Goal: Information Seeking & Learning: Check status

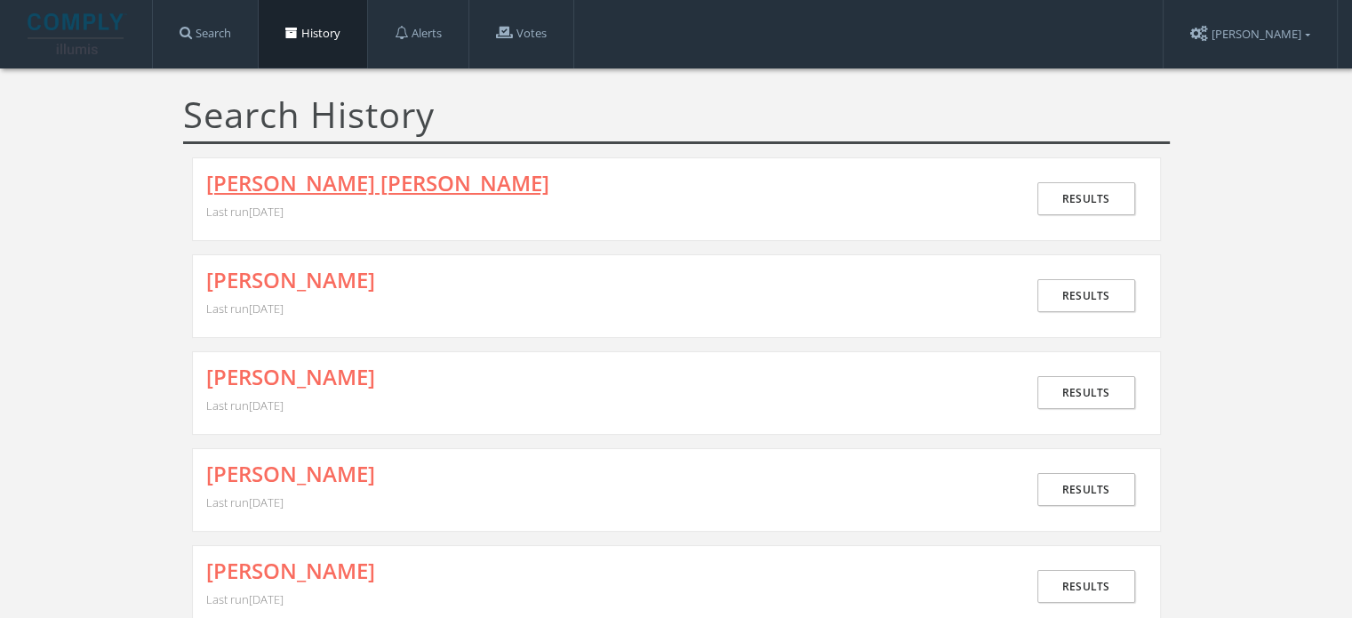
click at [345, 177] on link "[PERSON_NAME] [PERSON_NAME]" at bounding box center [377, 182] width 343 height 23
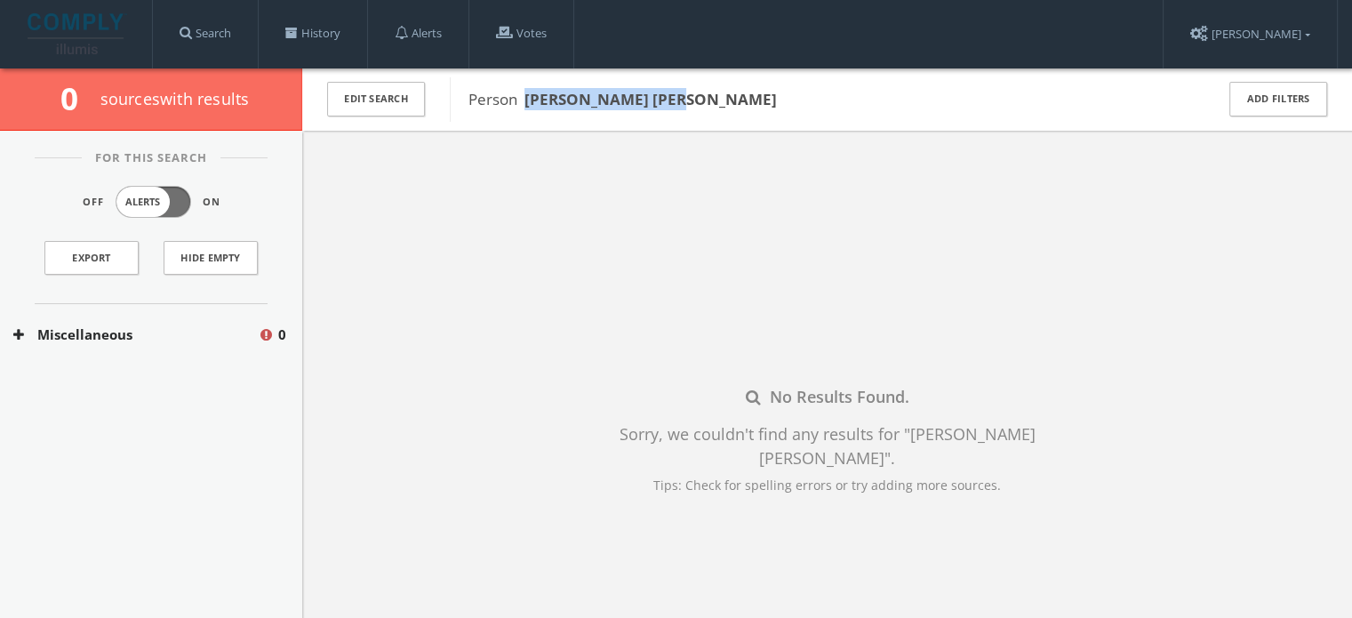
drag, startPoint x: 527, startPoint y: 99, endPoint x: 693, endPoint y: 91, distance: 166.4
click at [693, 91] on span "Person [PERSON_NAME] [PERSON_NAME]" at bounding box center [829, 99] width 722 height 23
copy b "[PERSON_NAME] [PERSON_NAME]"
click at [155, 333] on button "Miscellaneous" at bounding box center [135, 334] width 244 height 20
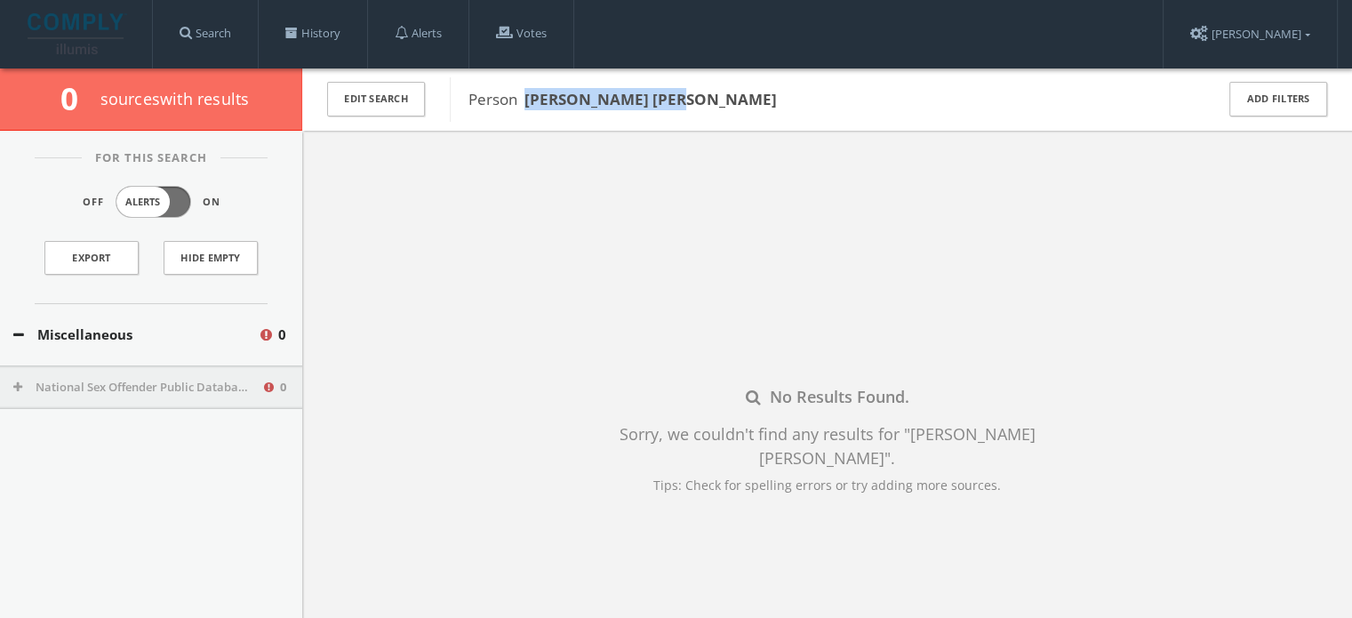
click at [117, 385] on button "National Sex Offender Public Database" at bounding box center [137, 388] width 248 height 18
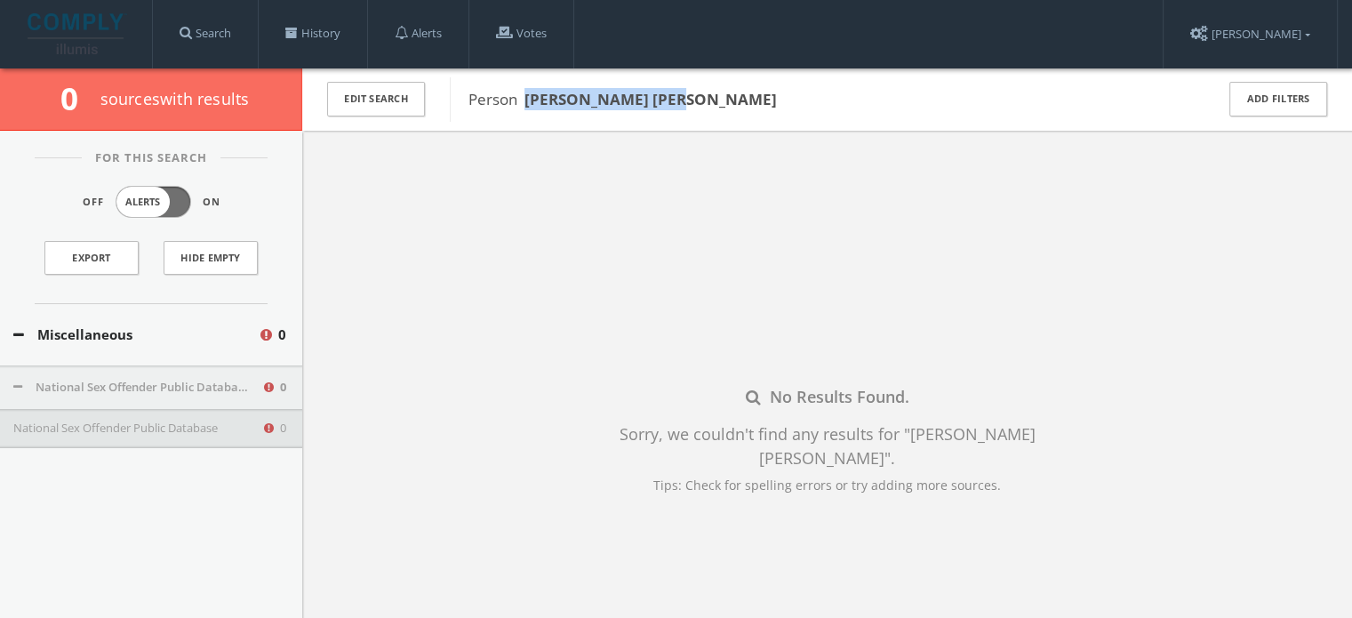
click at [124, 425] on button "National Sex Offender Public Database" at bounding box center [137, 428] width 248 height 18
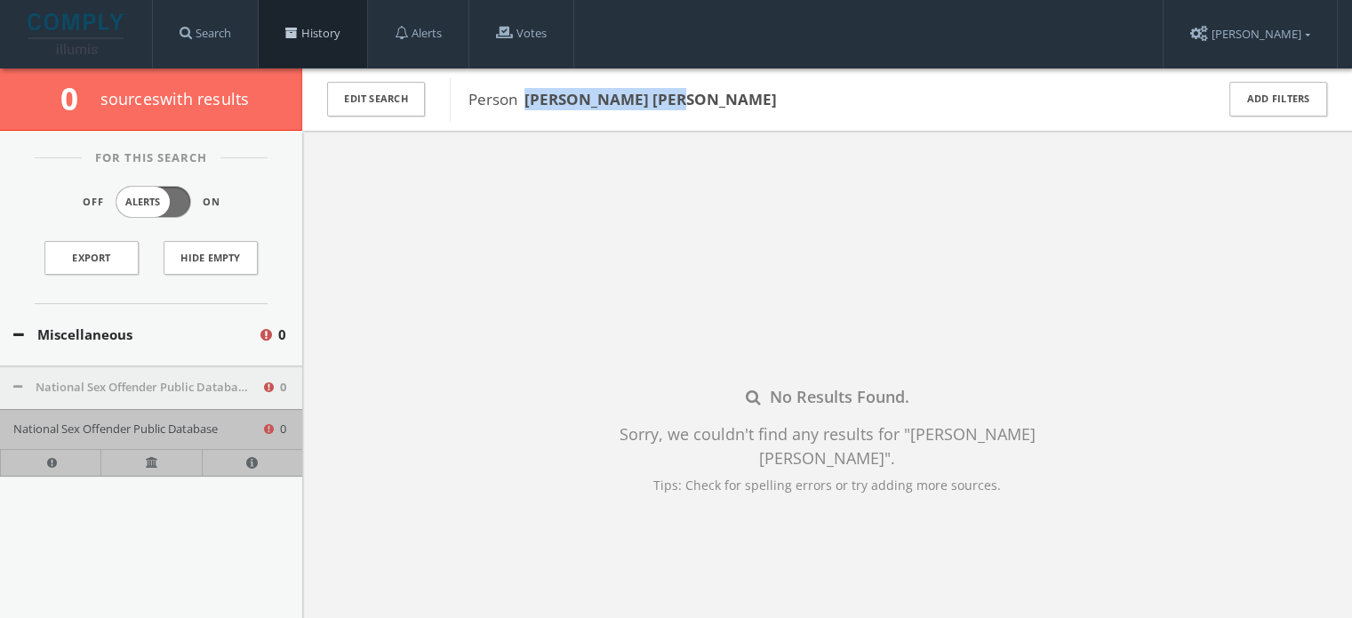
click at [337, 28] on link "History" at bounding box center [313, 34] width 108 height 68
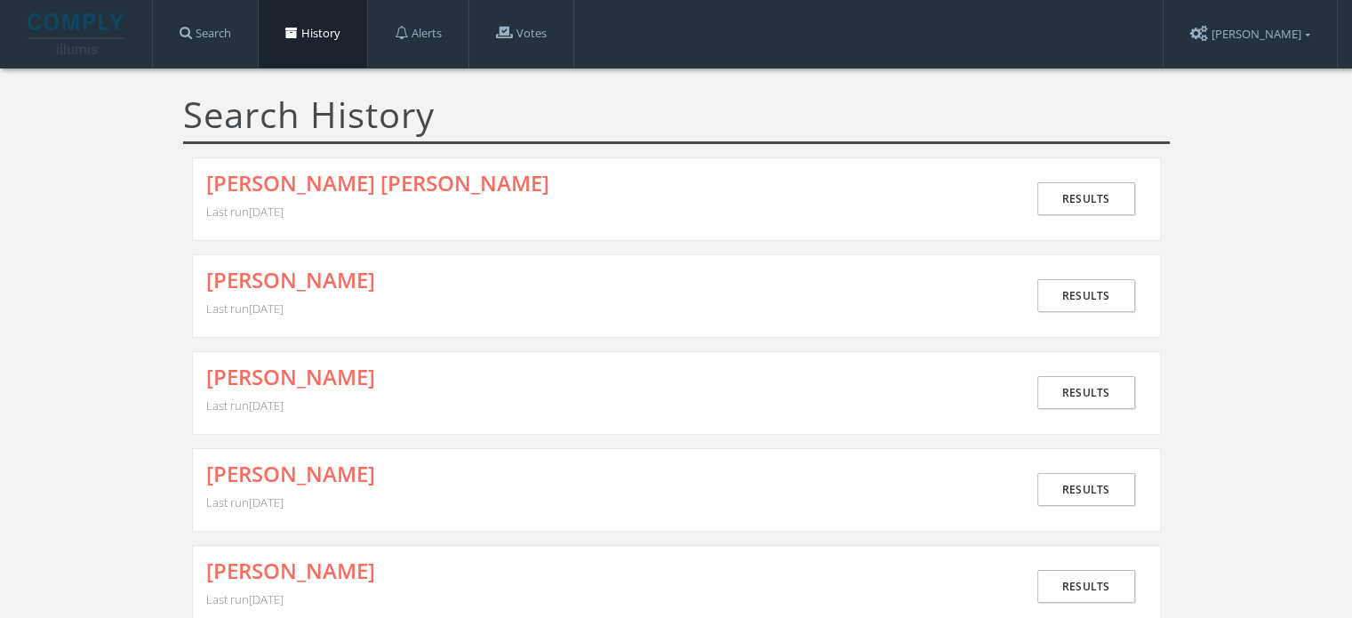
scroll to position [89, 0]
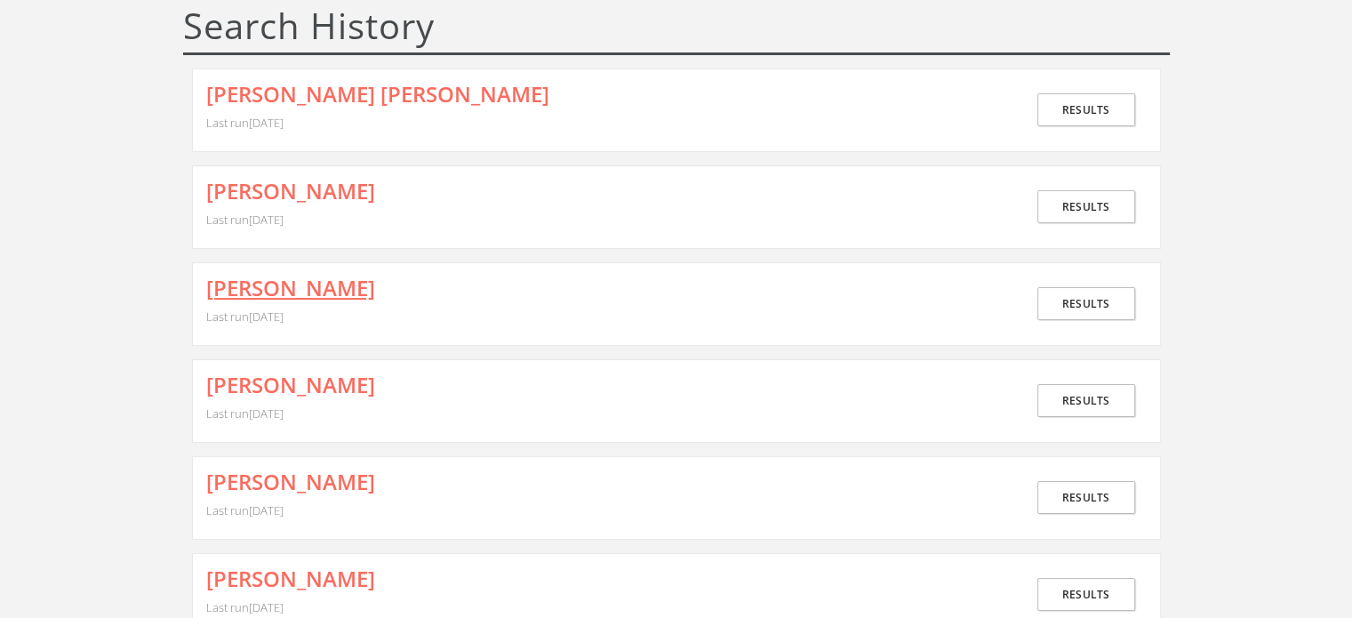
click at [375, 285] on link "[PERSON_NAME]" at bounding box center [290, 287] width 169 height 23
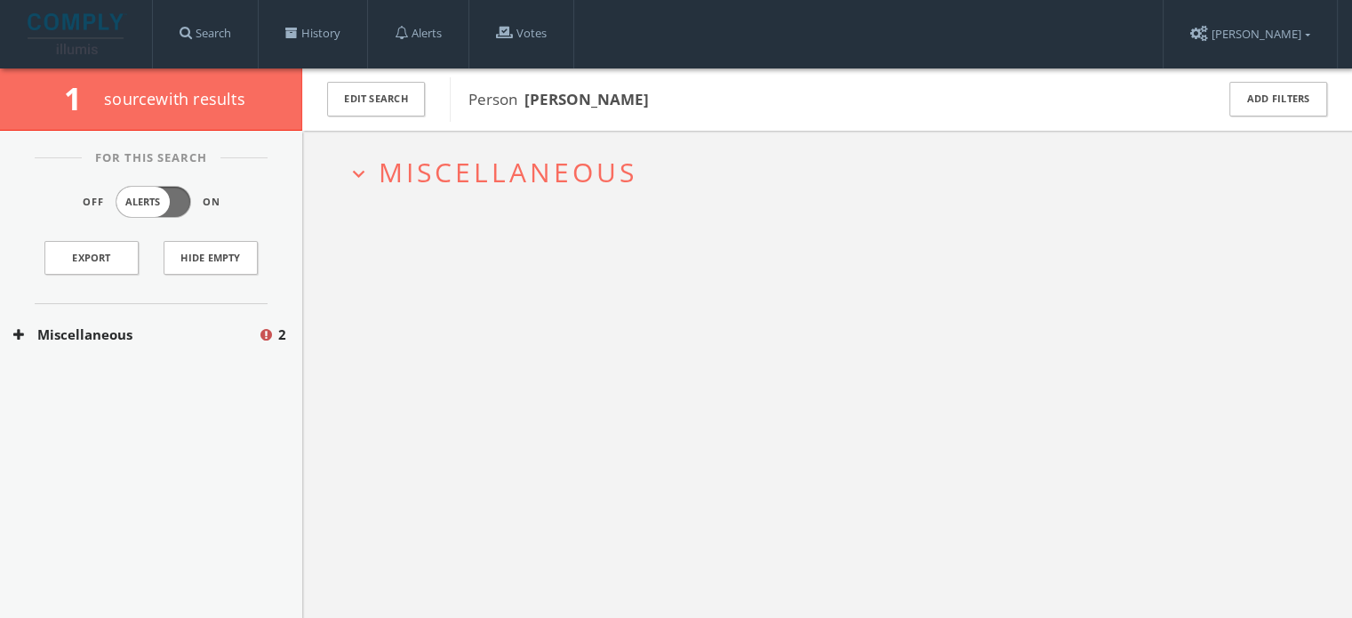
click at [419, 184] on span "Miscellaneous" at bounding box center [508, 172] width 259 height 36
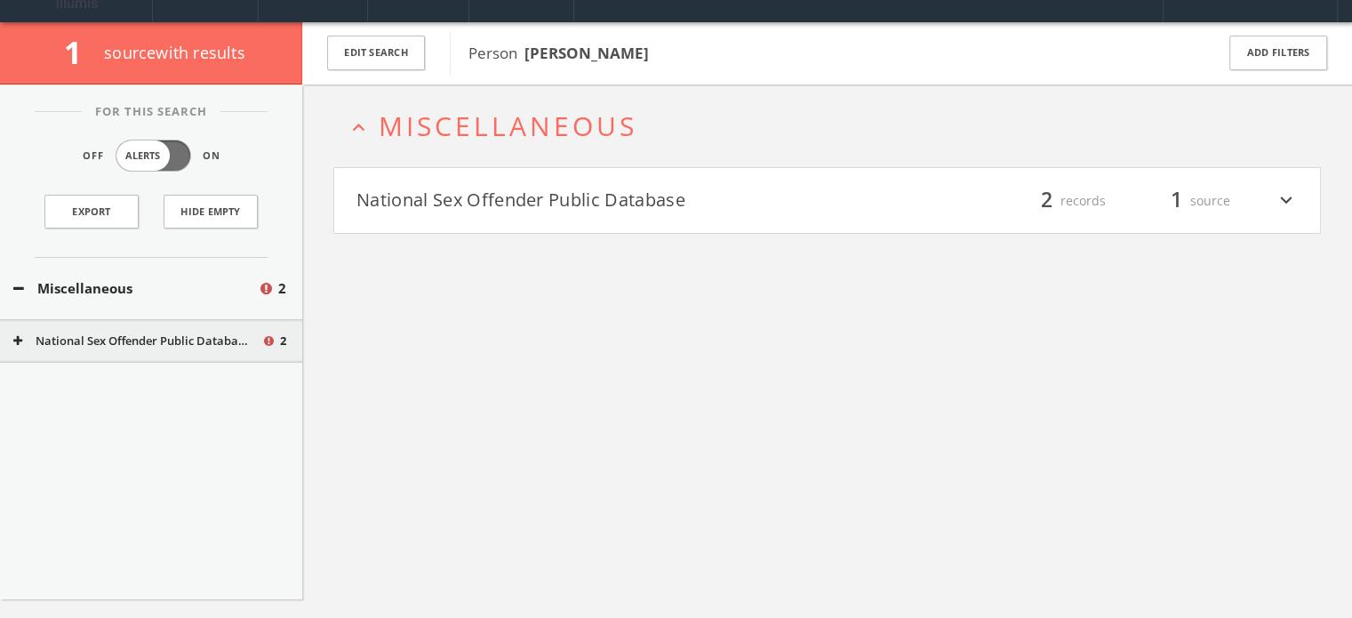
click at [444, 217] on h4 "National Sex Offender Public Database filter_list 2 records 1 source expand_more" at bounding box center [826, 201] width 985 height 66
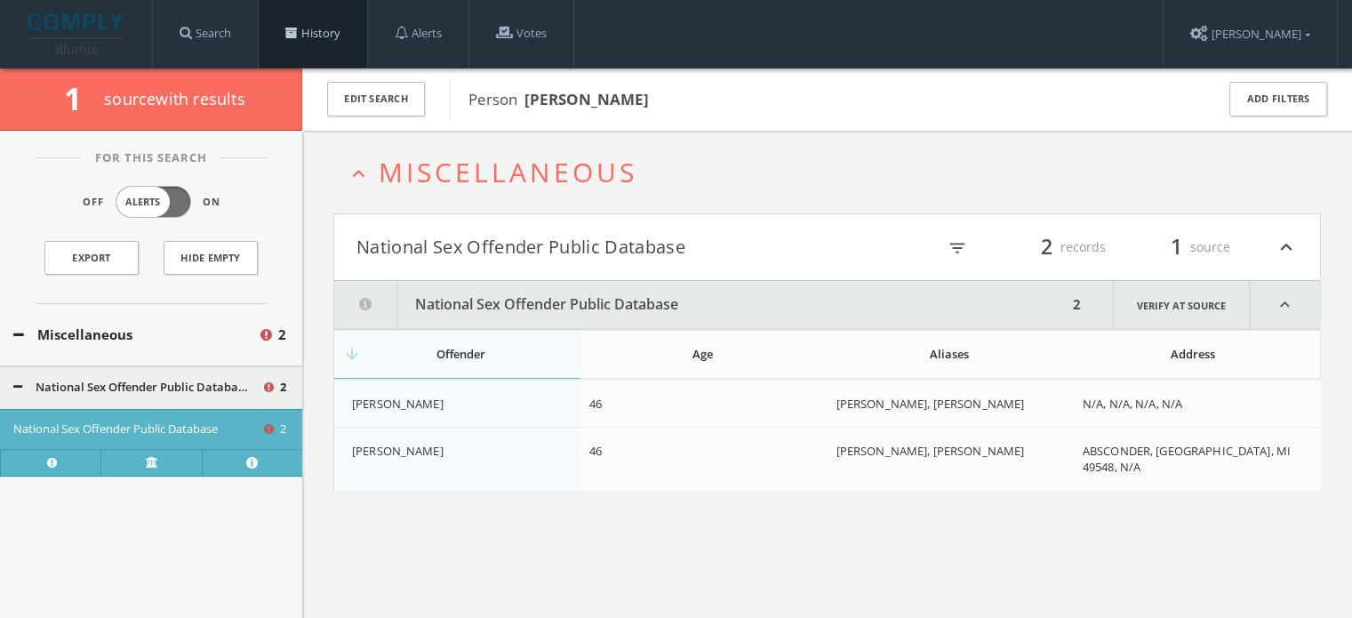
click at [341, 31] on link "History" at bounding box center [313, 34] width 108 height 68
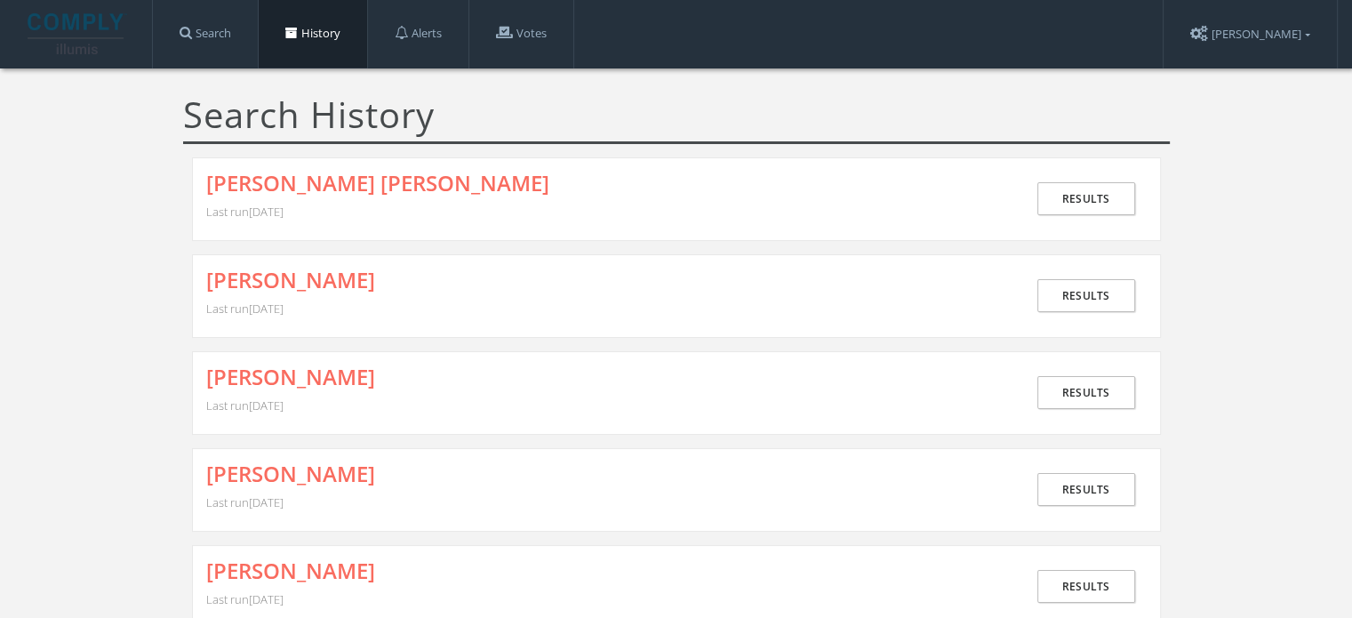
scroll to position [89, 0]
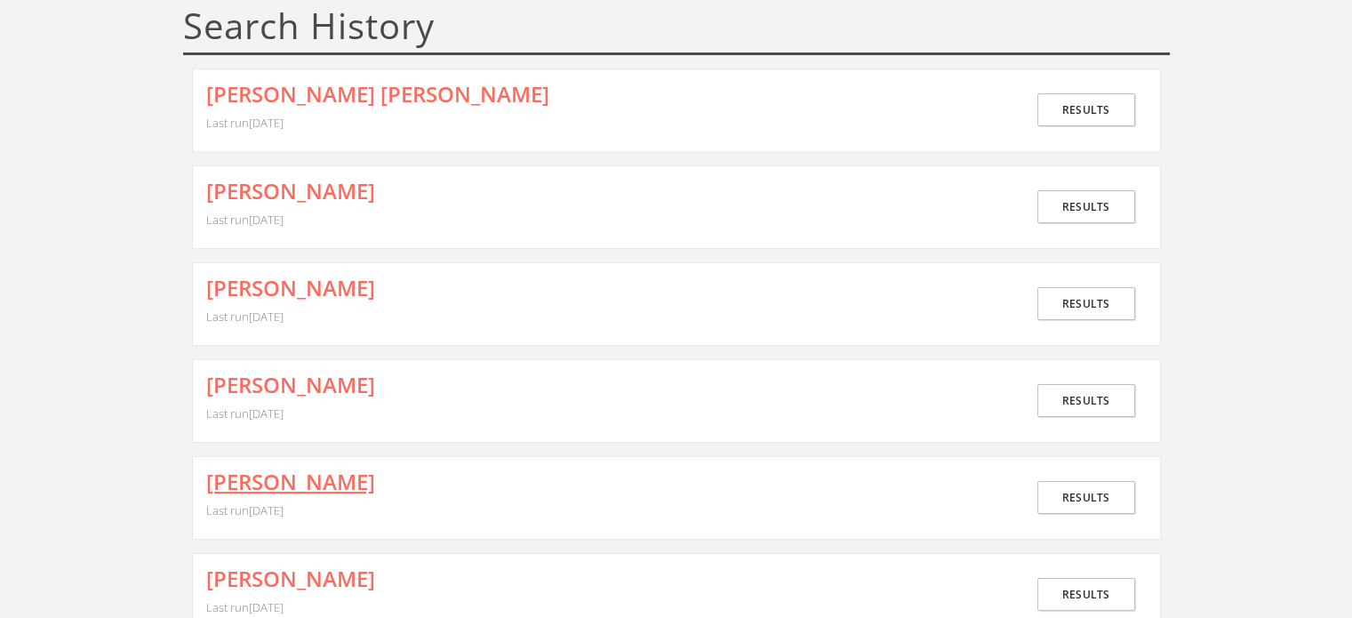
click at [315, 482] on link "[PERSON_NAME]" at bounding box center [290, 481] width 169 height 23
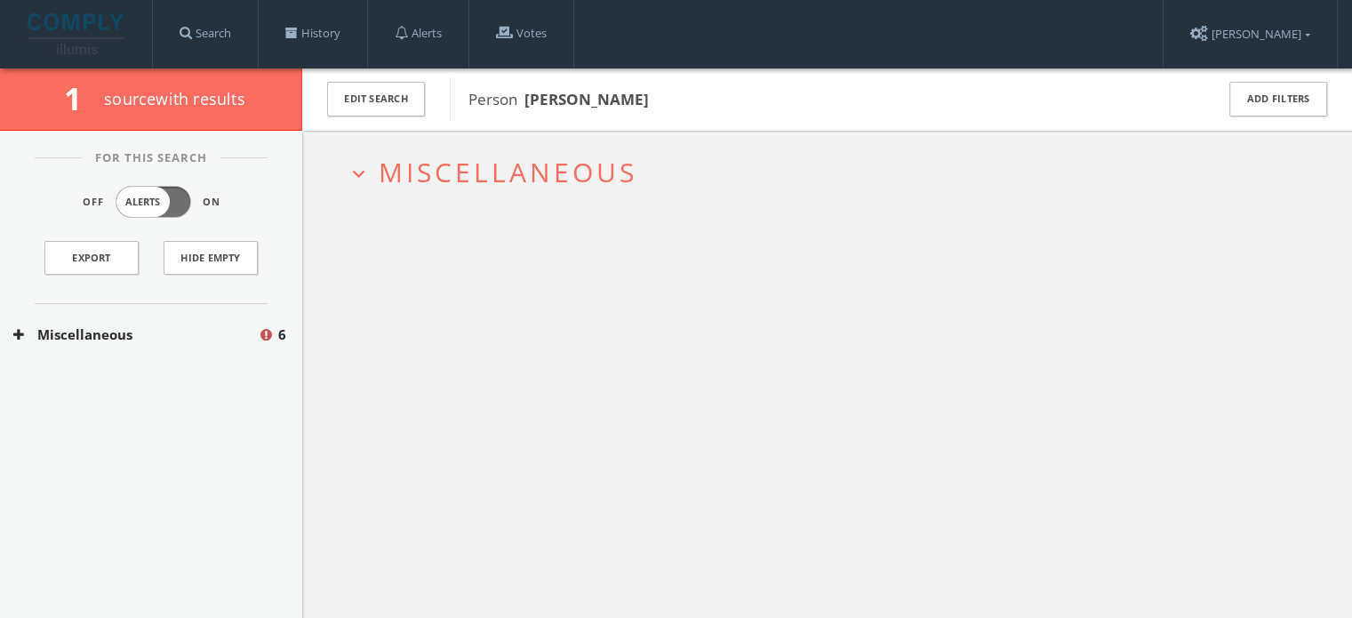
click at [155, 331] on button "Miscellaneous" at bounding box center [135, 334] width 244 height 20
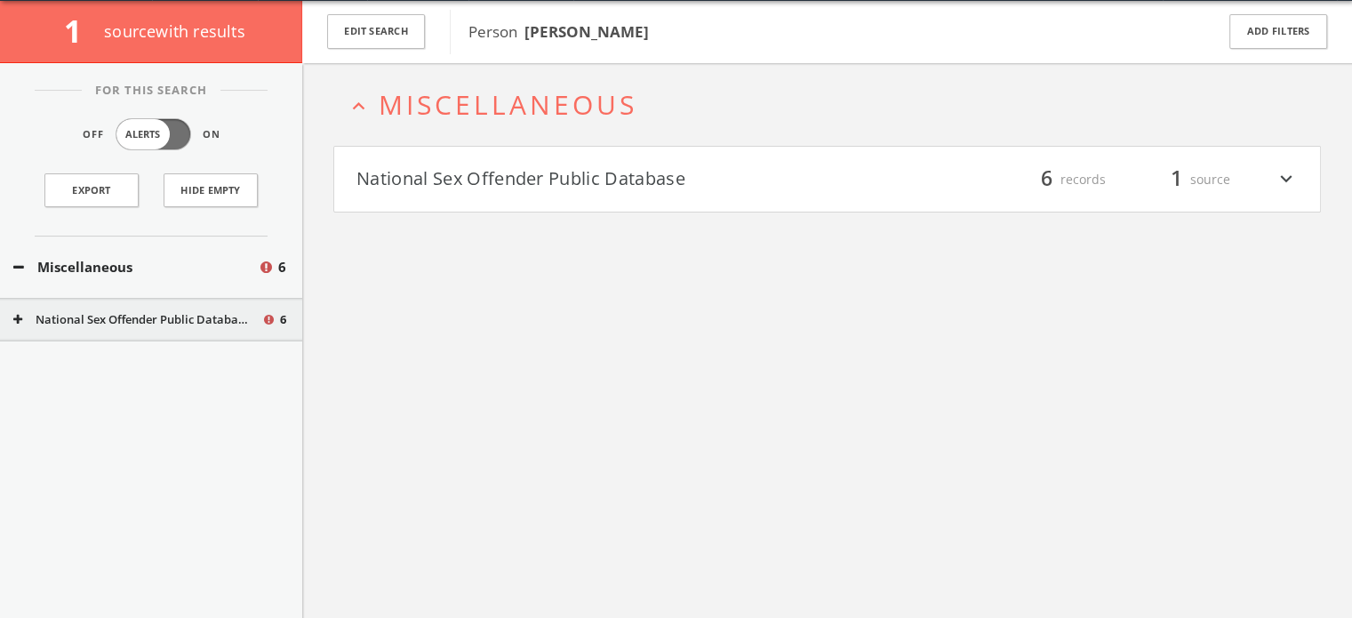
click at [521, 176] on button "National Sex Offender Public Database" at bounding box center [591, 179] width 471 height 30
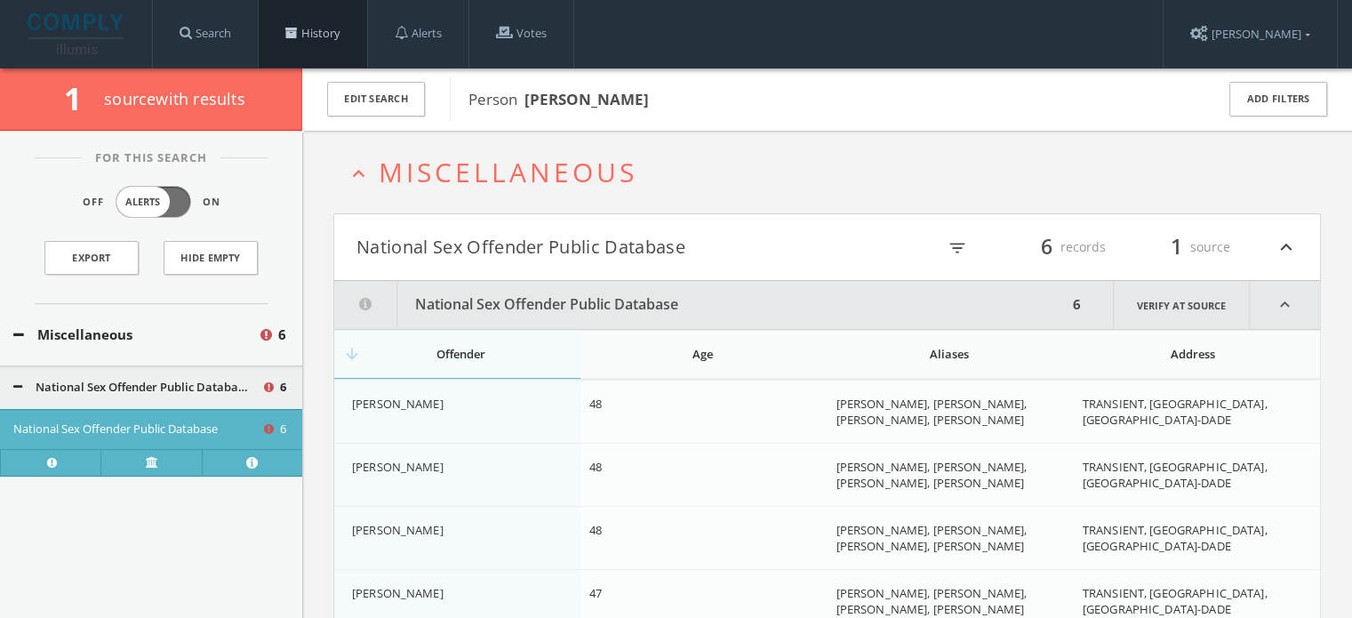
click at [308, 45] on link "History" at bounding box center [313, 34] width 108 height 68
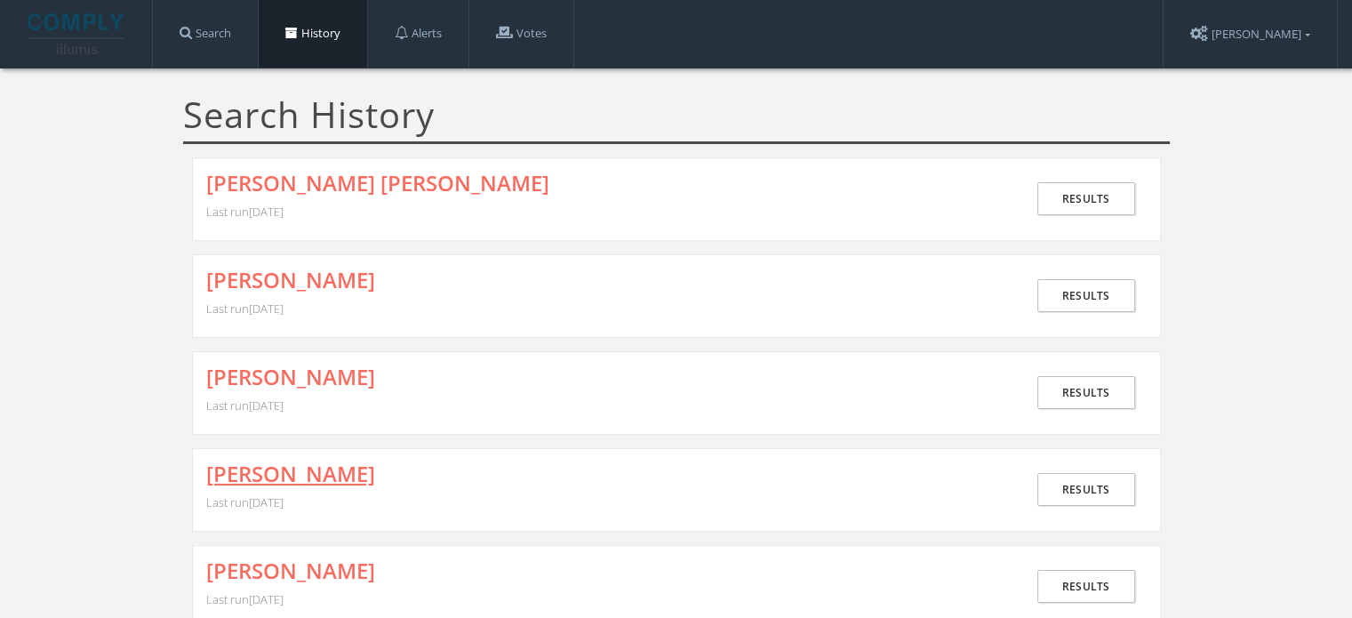
click at [345, 466] on link "[PERSON_NAME]" at bounding box center [290, 473] width 169 height 23
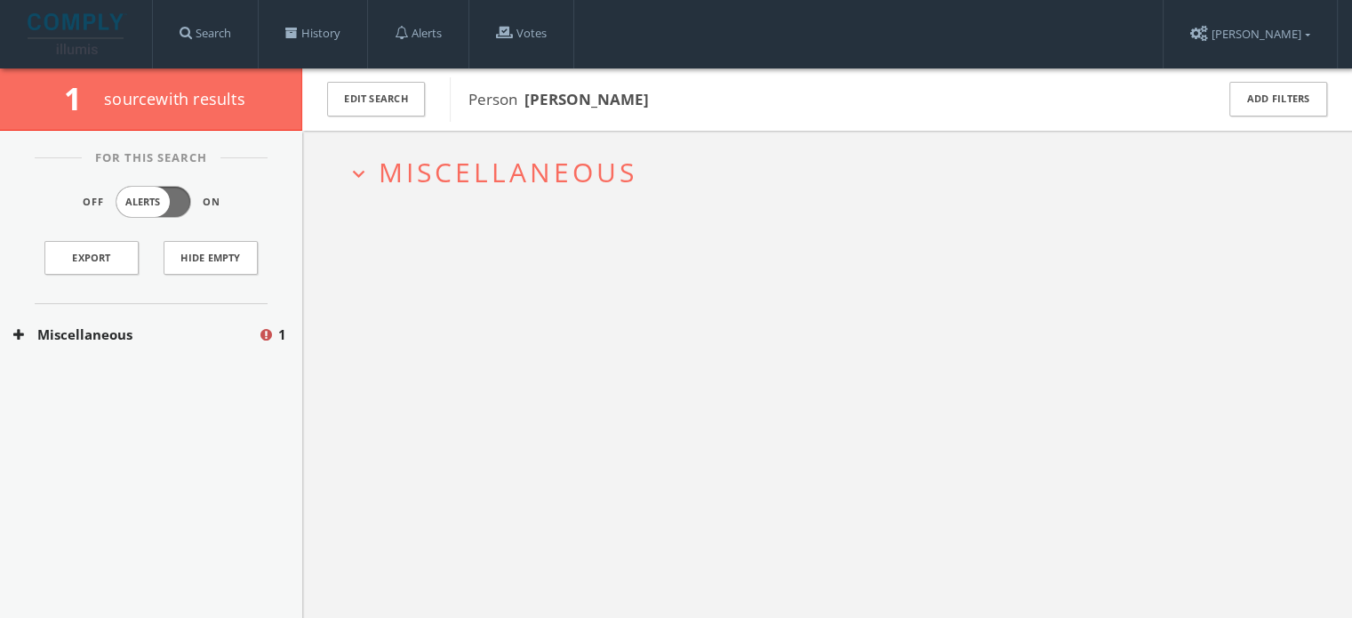
click at [129, 332] on button "Miscellaneous" at bounding box center [135, 334] width 244 height 20
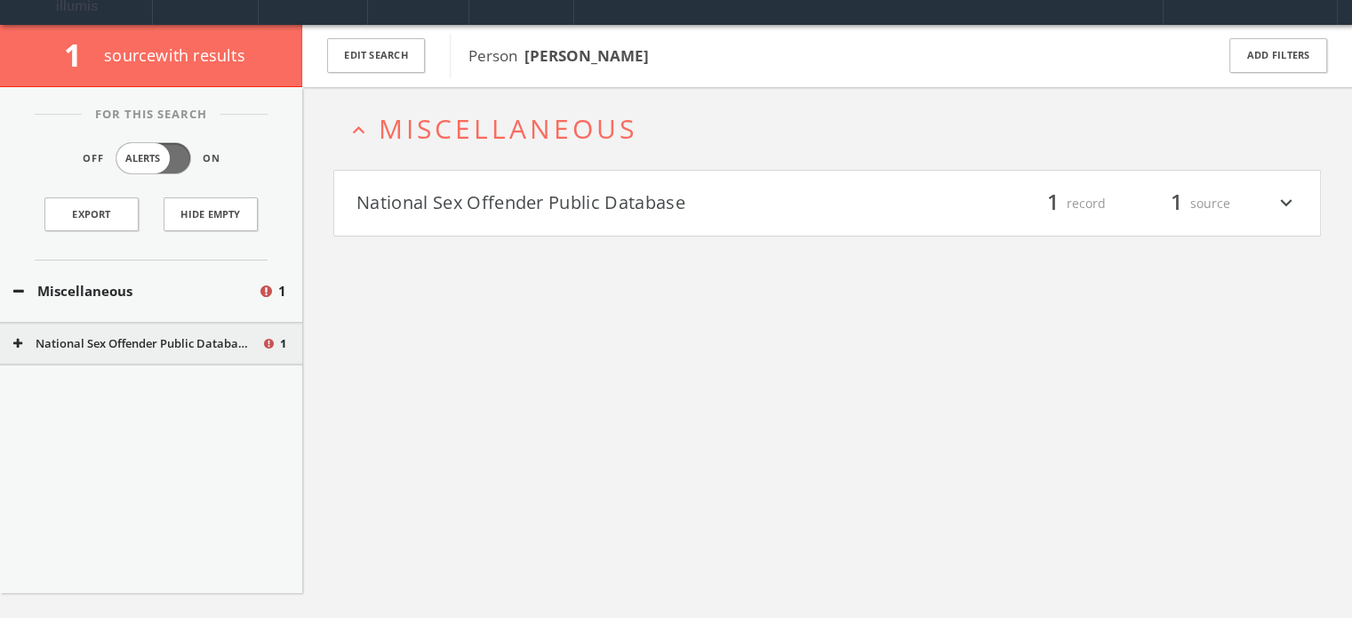
click at [125, 358] on div "National Sex Offender Public Database 1" at bounding box center [151, 344] width 302 height 44
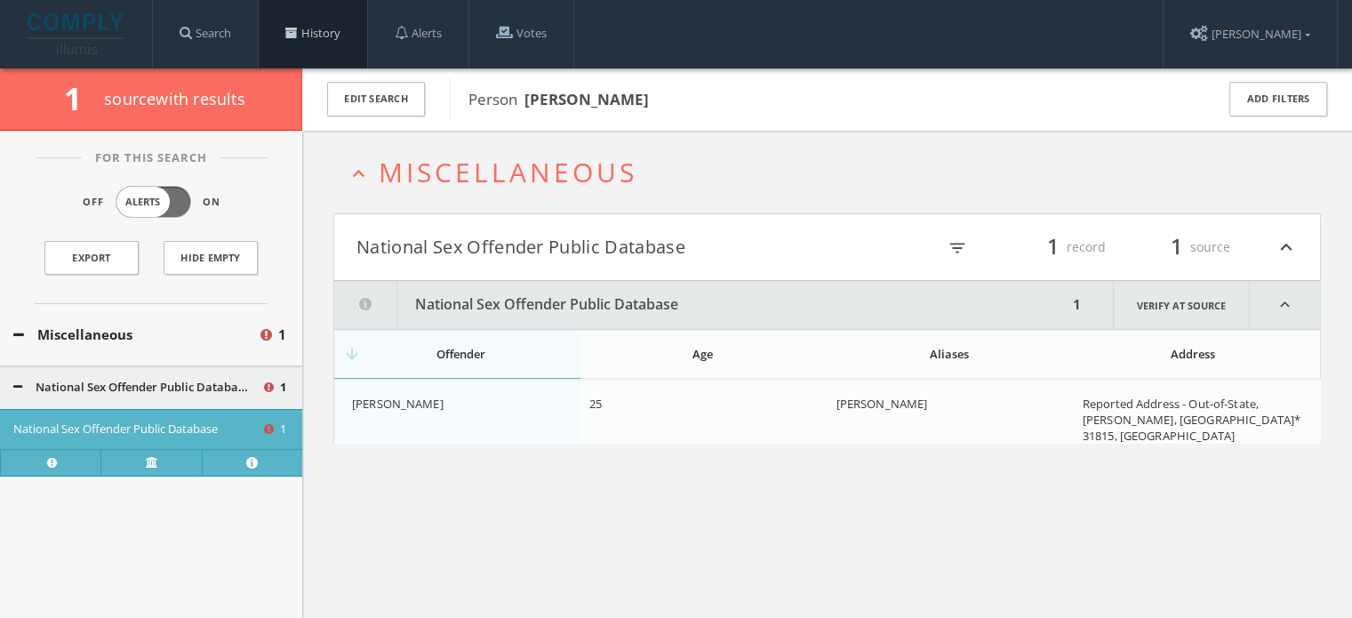
click at [277, 37] on link "History" at bounding box center [313, 34] width 108 height 68
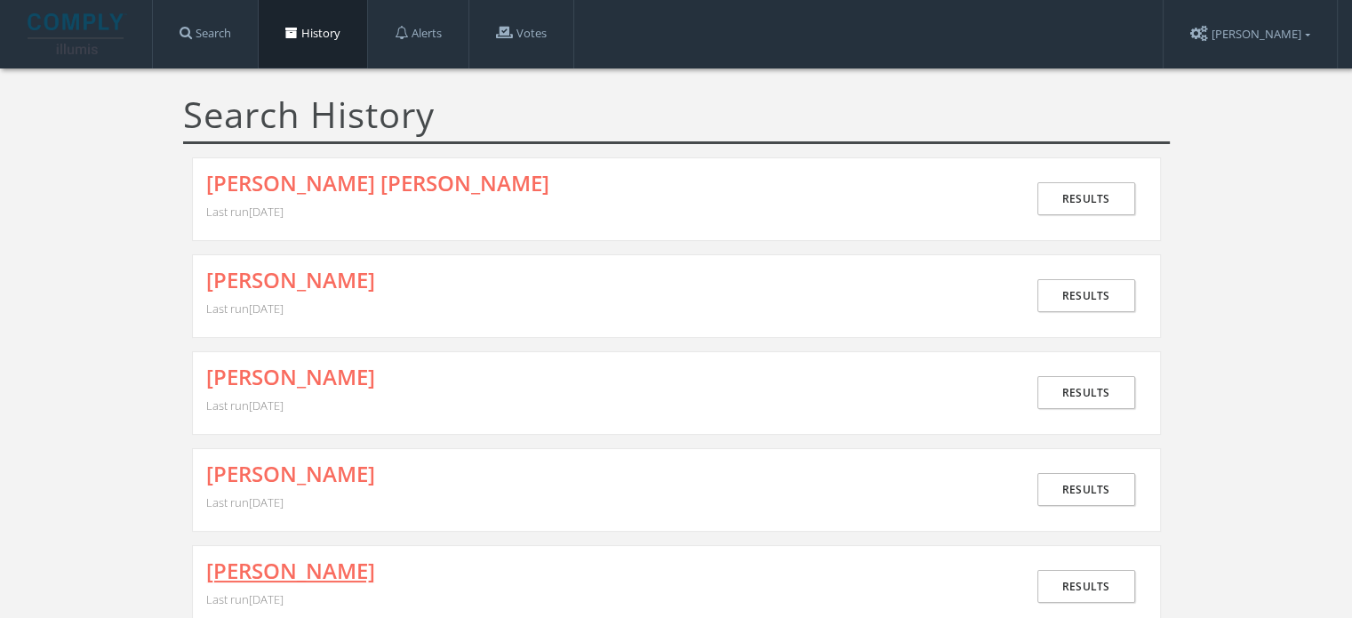
click at [293, 561] on link "[PERSON_NAME]" at bounding box center [290, 570] width 169 height 23
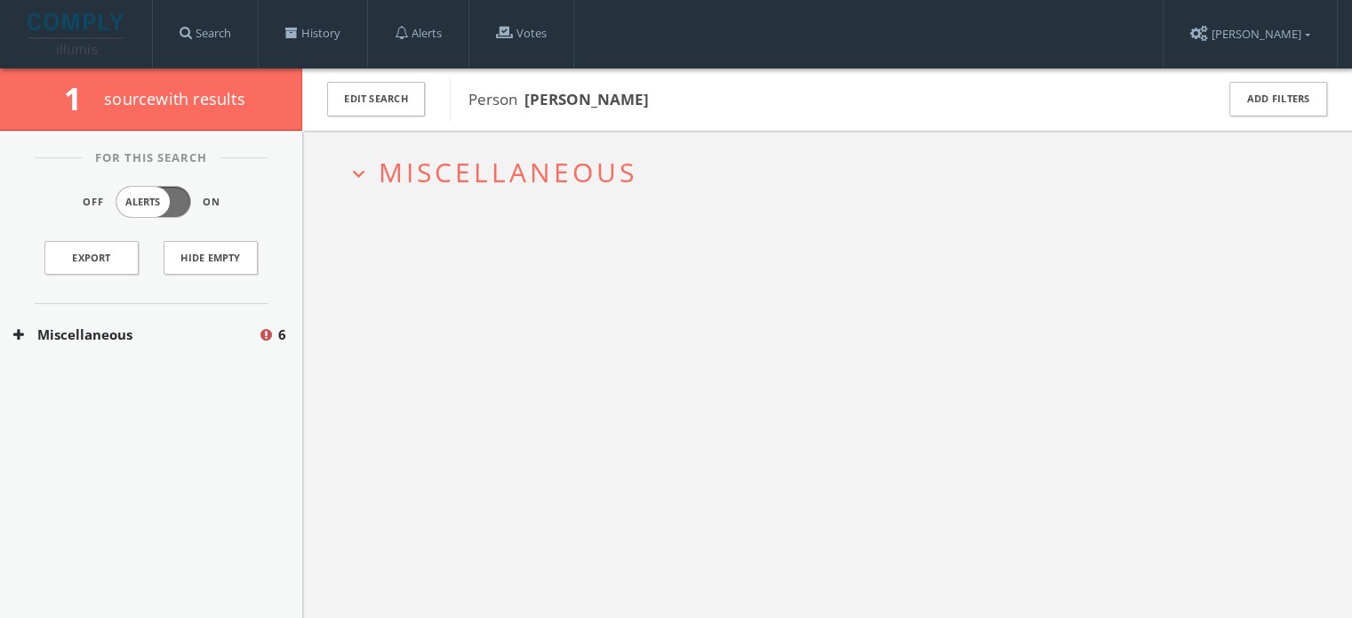
click at [498, 151] on h2 "expand_more Miscellaneous" at bounding box center [826, 172] width 987 height 83
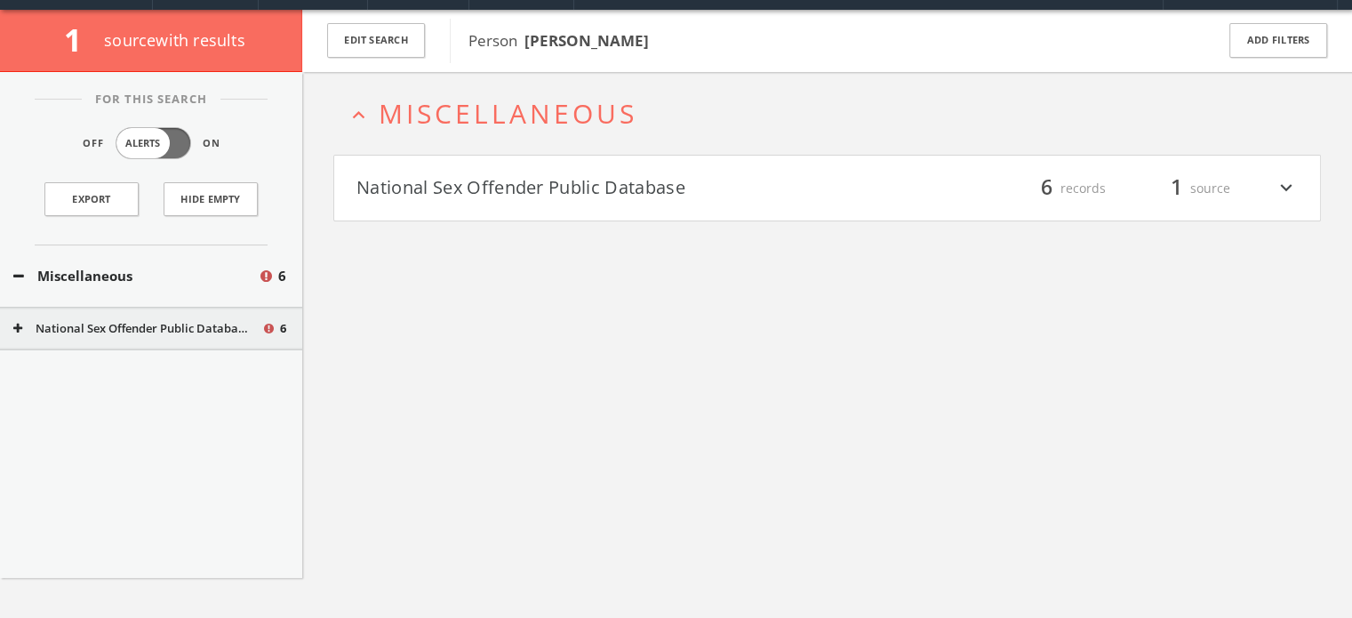
click at [521, 196] on button "National Sex Offender Public Database" at bounding box center [591, 188] width 471 height 30
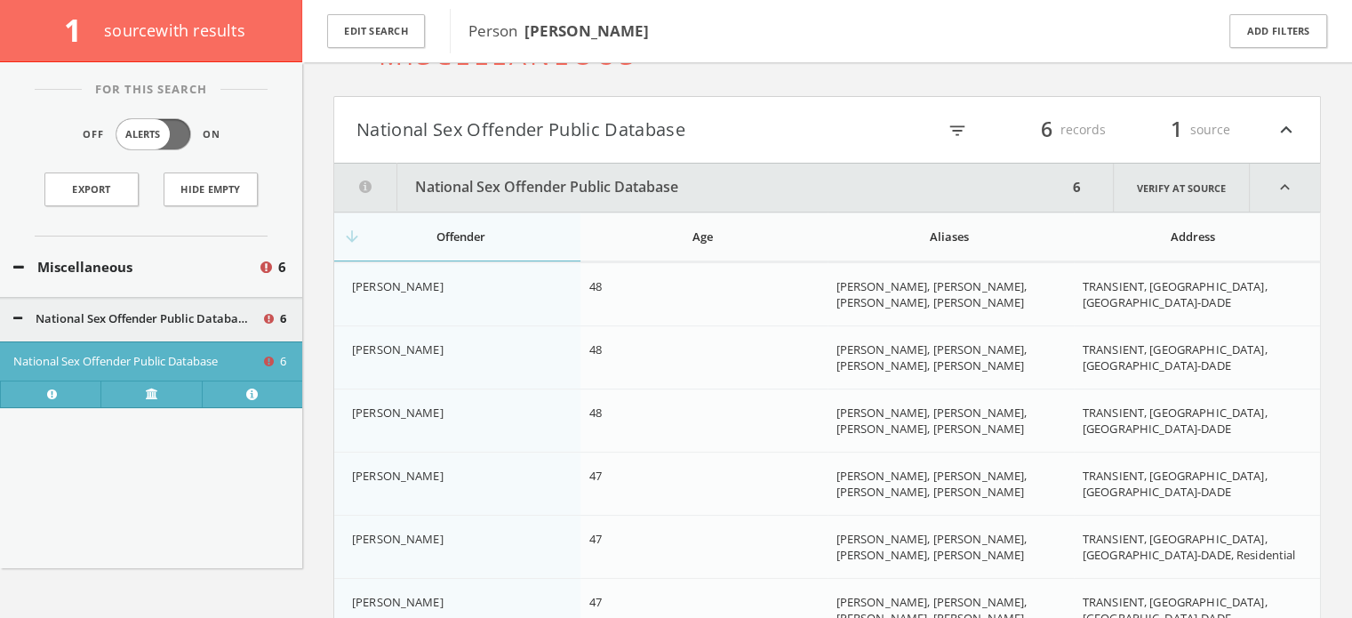
scroll to position [33, 0]
